Goal: Task Accomplishment & Management: Complete application form

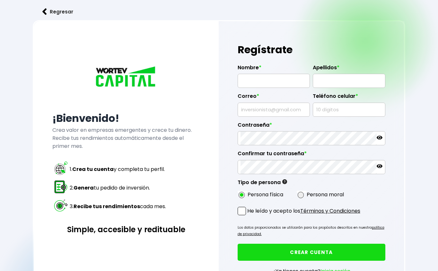
radio input "true"
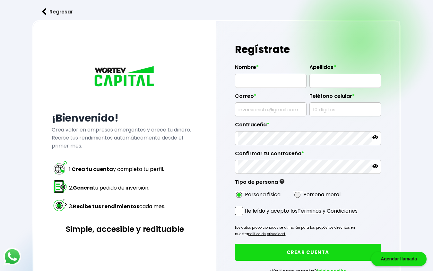
click at [275, 81] on input "text" at bounding box center [271, 80] width 66 height 13
type input "[PERSON_NAME]"
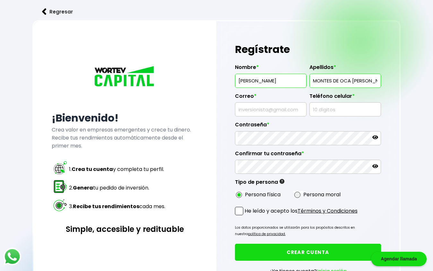
type input "MONTES DE OCA [PERSON_NAME]"
click at [276, 108] on input "text" at bounding box center [271, 109] width 66 height 13
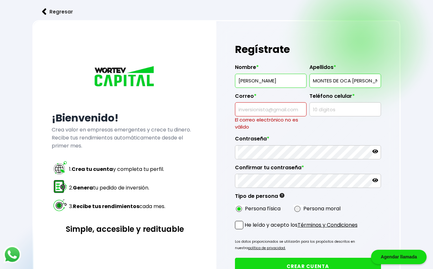
paste input "[EMAIL_ADDRESS][DOMAIN_NAME]"
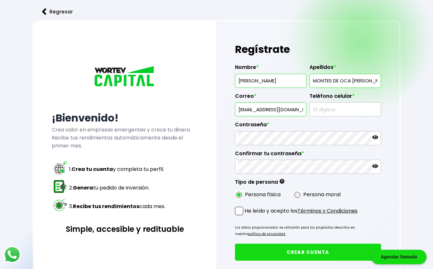
type input "[EMAIL_ADDRESS][DOMAIN_NAME]"
click at [337, 110] on input "text" at bounding box center [345, 109] width 66 height 13
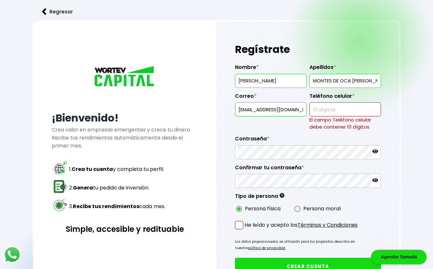
paste input "7771757"
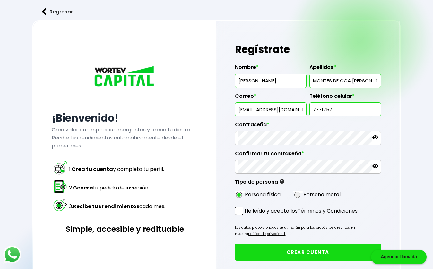
type input "7771757920"
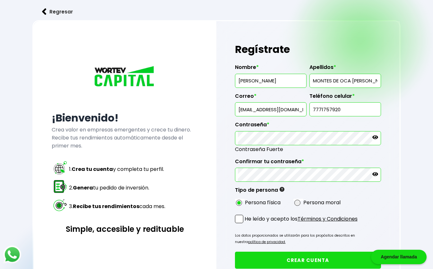
click at [373, 135] on icon at bounding box center [375, 137] width 6 height 6
click at [377, 174] on icon at bounding box center [375, 174] width 6 height 4
click at [232, 173] on div "Regístrate Nombre * [PERSON_NAME] * [PERSON_NAME] [PERSON_NAME] Correo * [EMAIL…" at bounding box center [307, 166] width 183 height 291
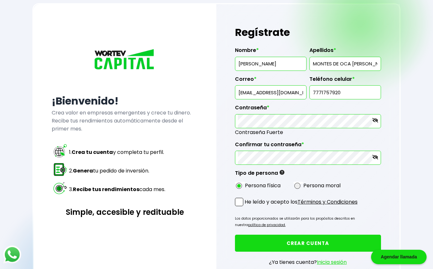
scroll to position [43, 0]
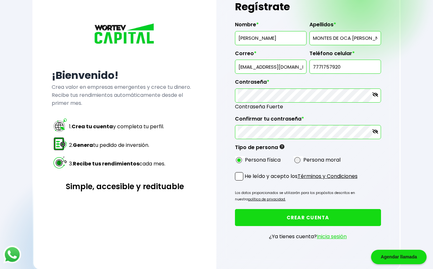
click at [240, 175] on span at bounding box center [239, 176] width 8 height 8
click at [246, 181] on input "He leído y acepto los Términos y Condiciones" at bounding box center [246, 181] width 0 height 0
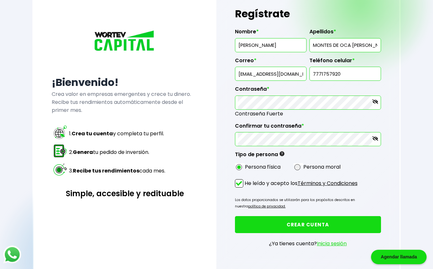
scroll to position [86, 0]
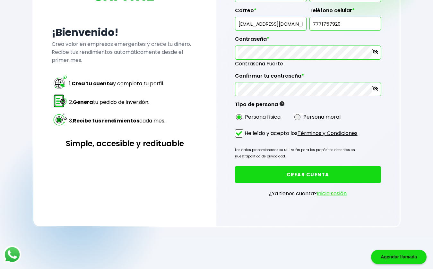
click at [305, 175] on button "CREAR CUENTA" at bounding box center [308, 174] width 146 height 17
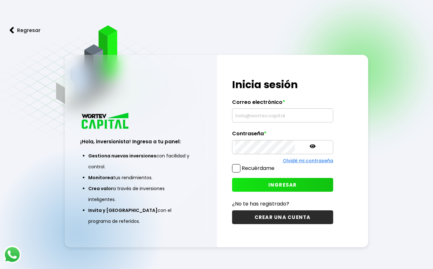
click at [245, 117] on input "text" at bounding box center [282, 115] width 95 height 13
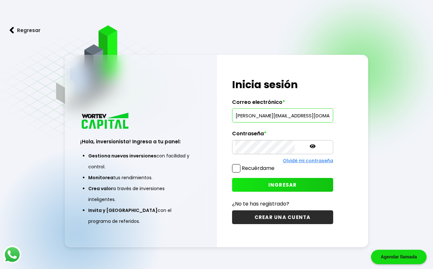
scroll to position [0, 2]
type input "francienfuegos@gmail.com"
click at [266, 179] on button "INGRESAR" at bounding box center [282, 185] width 101 height 14
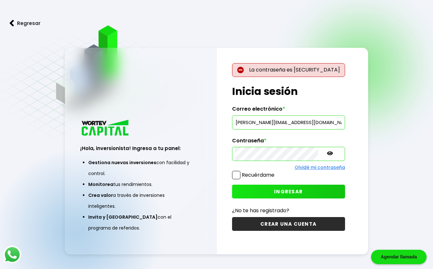
click at [327, 155] on icon at bounding box center [330, 153] width 6 height 6
click at [290, 192] on span "INGRESAR" at bounding box center [288, 191] width 29 height 7
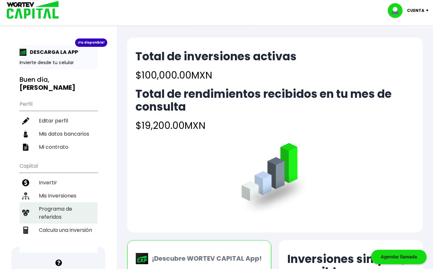
click at [64, 215] on li "Programa de referidos" at bounding box center [59, 212] width 78 height 21
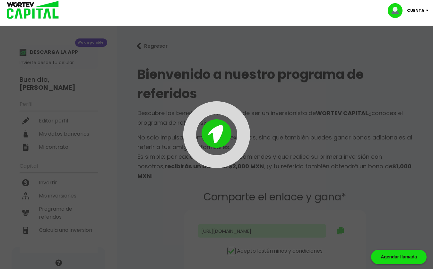
type input "[URL][DOMAIN_NAME]"
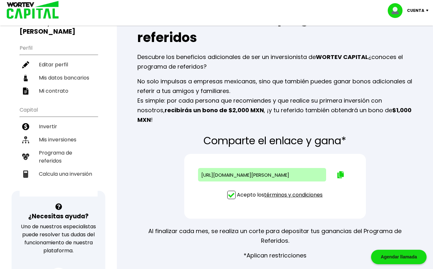
scroll to position [54, 0]
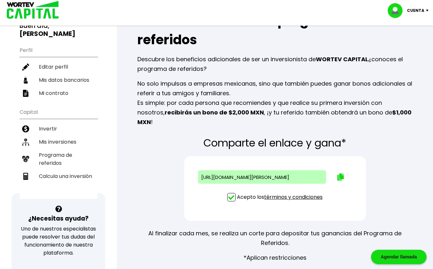
click at [293, 193] on link "términos y condiciones" at bounding box center [293, 196] width 58 height 7
click at [55, 132] on li "Invertir" at bounding box center [59, 128] width 78 height 13
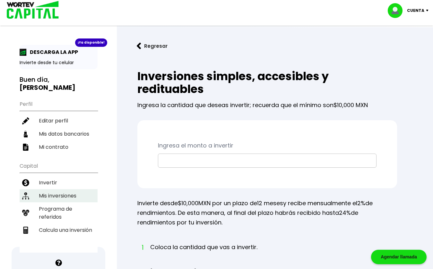
click at [48, 192] on li "Mis inversiones" at bounding box center [59, 195] width 78 height 13
